Goal: Register for event/course

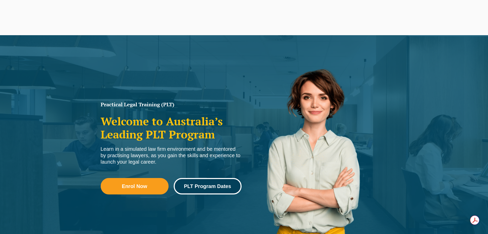
click at [186, 187] on span "PLT Program Dates" at bounding box center [207, 185] width 47 height 5
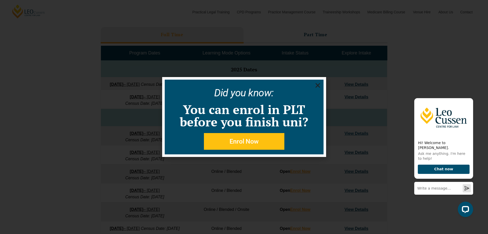
click at [321, 83] on icon "Close" at bounding box center [318, 85] width 6 height 6
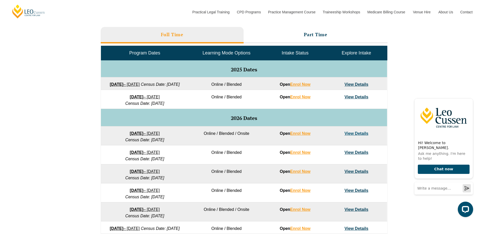
click at [123, 82] on strong "22 September 2025" at bounding box center [117, 84] width 14 height 4
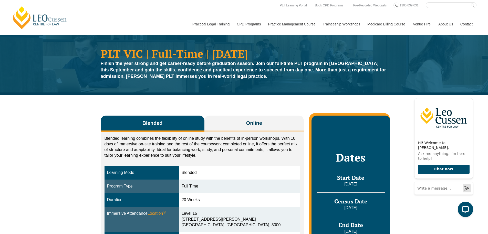
click at [243, 128] on button "Online" at bounding box center [255, 123] width 100 height 16
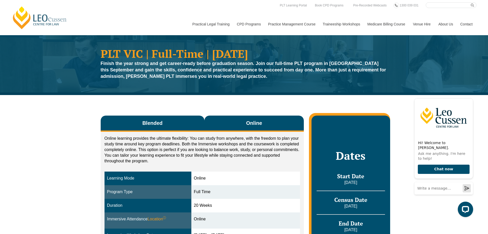
click at [167, 125] on button "Blended" at bounding box center [153, 123] width 104 height 16
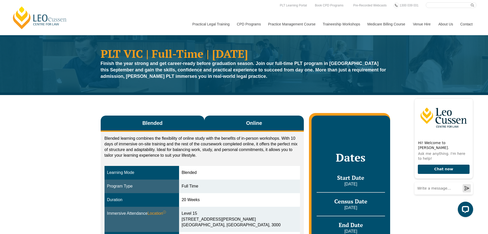
click at [248, 120] on span "Online" at bounding box center [254, 122] width 16 height 7
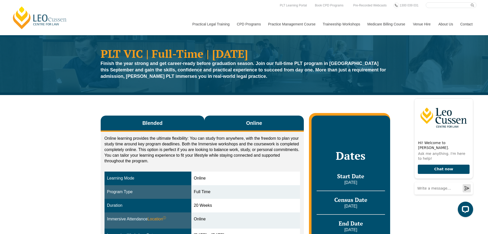
click at [178, 122] on button "Blended" at bounding box center [153, 123] width 104 height 16
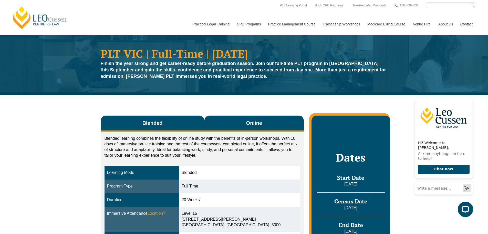
click at [243, 120] on button "Online" at bounding box center [255, 123] width 100 height 16
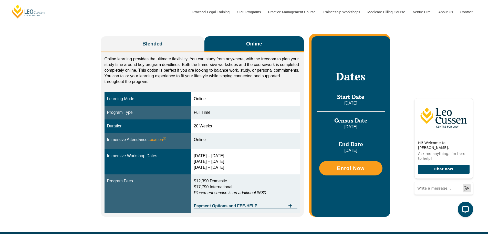
scroll to position [77, 0]
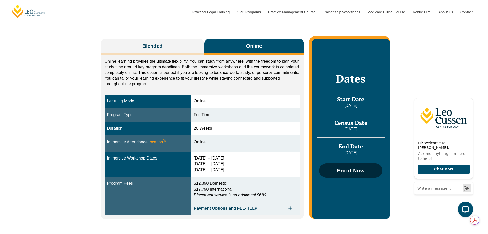
click at [361, 175] on link "Enrol Now" at bounding box center [350, 170] width 63 height 14
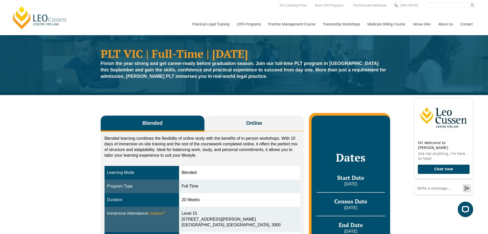
drag, startPoint x: 53, startPoint y: 161, endPoint x: 23, endPoint y: 62, distance: 103.2
